Goal: Navigation & Orientation: Find specific page/section

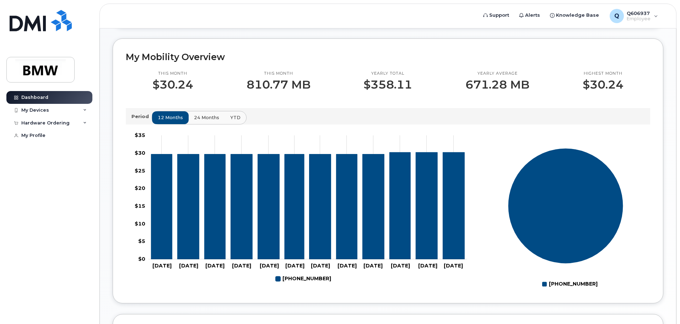
scroll to position [178, 0]
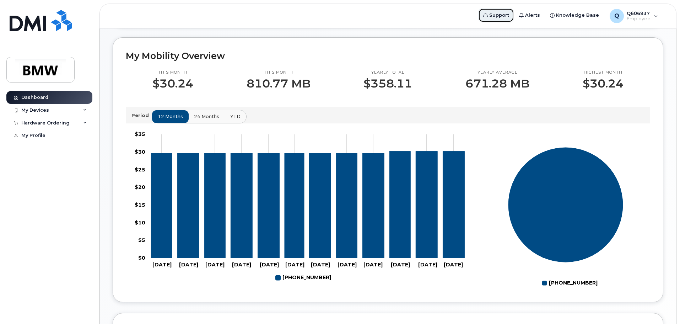
click at [493, 18] on link "Support" at bounding box center [496, 15] width 36 height 14
click at [67, 139] on link "My Profile" at bounding box center [49, 135] width 86 height 13
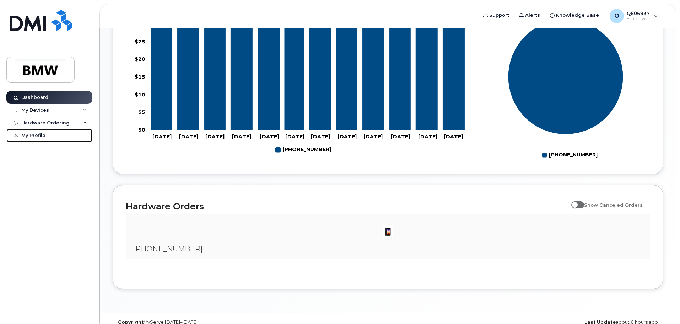
scroll to position [320, 0]
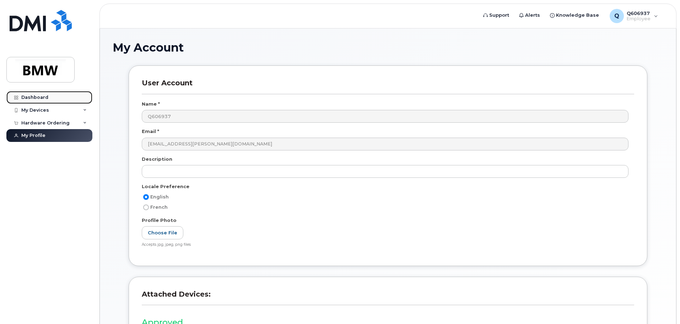
click at [47, 96] on div "Dashboard" at bounding box center [34, 98] width 27 height 6
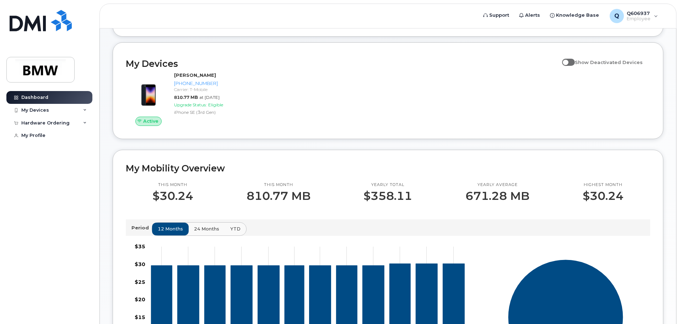
scroll to position [71, 0]
